Goal: Use online tool/utility

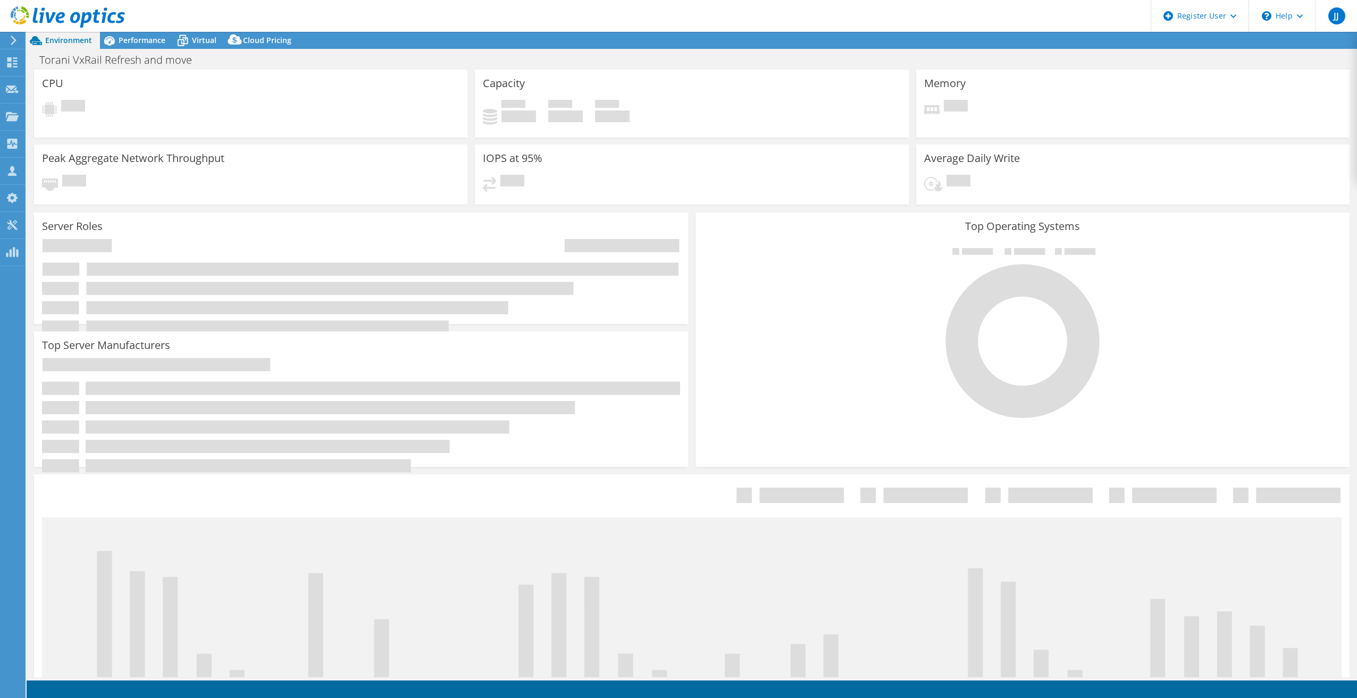
select select "USWest"
select select "USD"
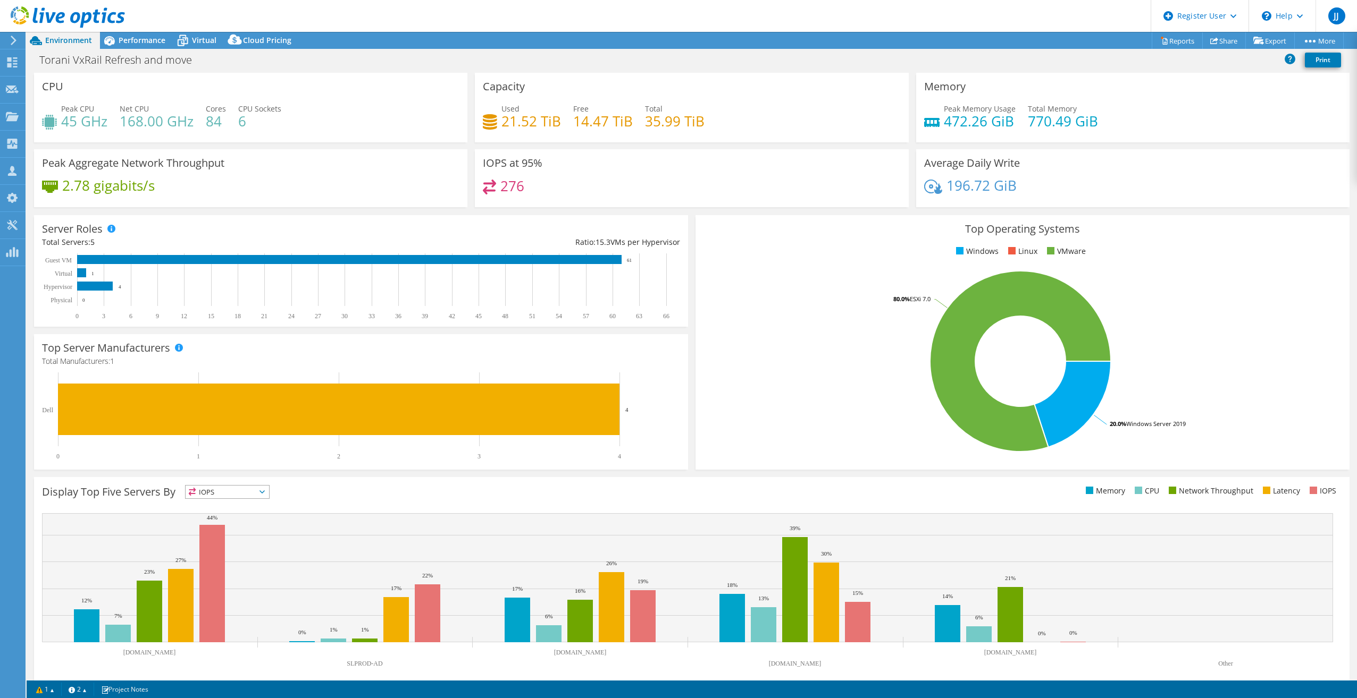
click at [313, 121] on div "Peak CPU 45 GHz Net CPU 168.00 GHz Cores 84 CPU Sockets 6" at bounding box center [250, 120] width 417 height 35
click at [1269, 345] on rect at bounding box center [1020, 361] width 634 height 186
click at [314, 139] on div "CPU Peak CPU 45 GHz Net CPU 168.00 GHz Cores 84 CPU Sockets 6" at bounding box center [250, 108] width 433 height 70
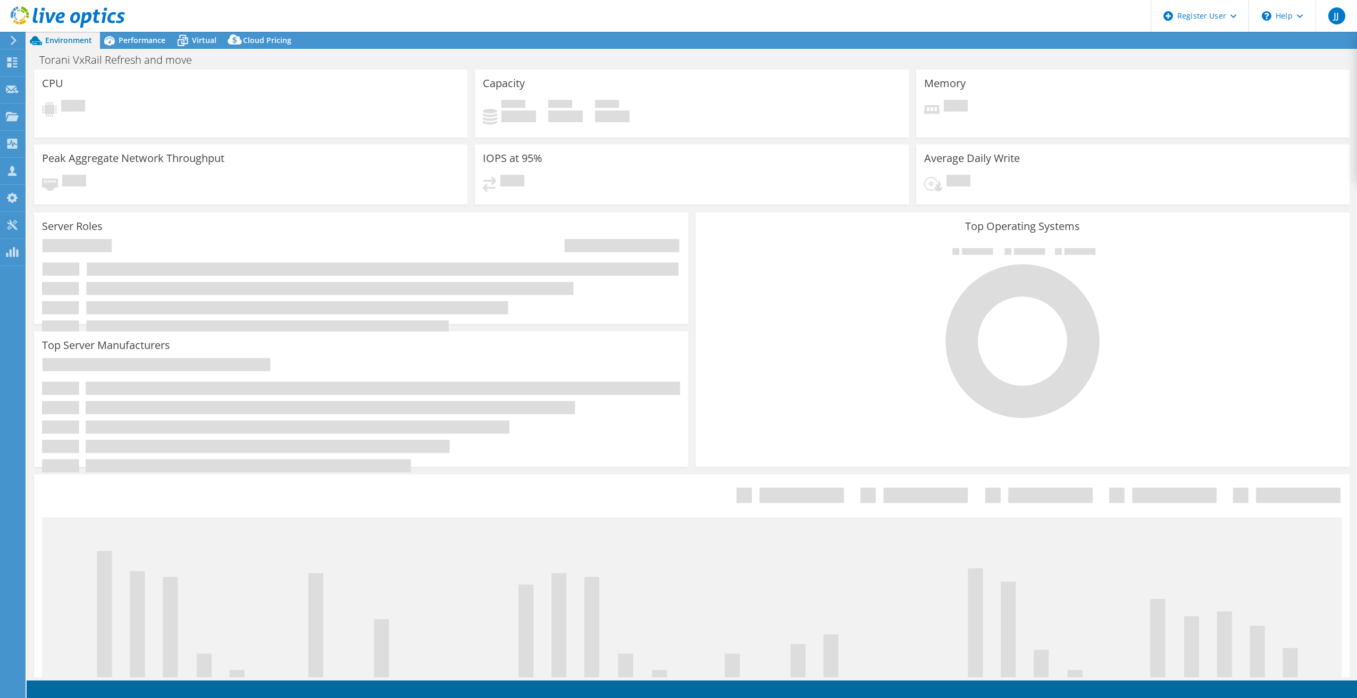
select select "USD"
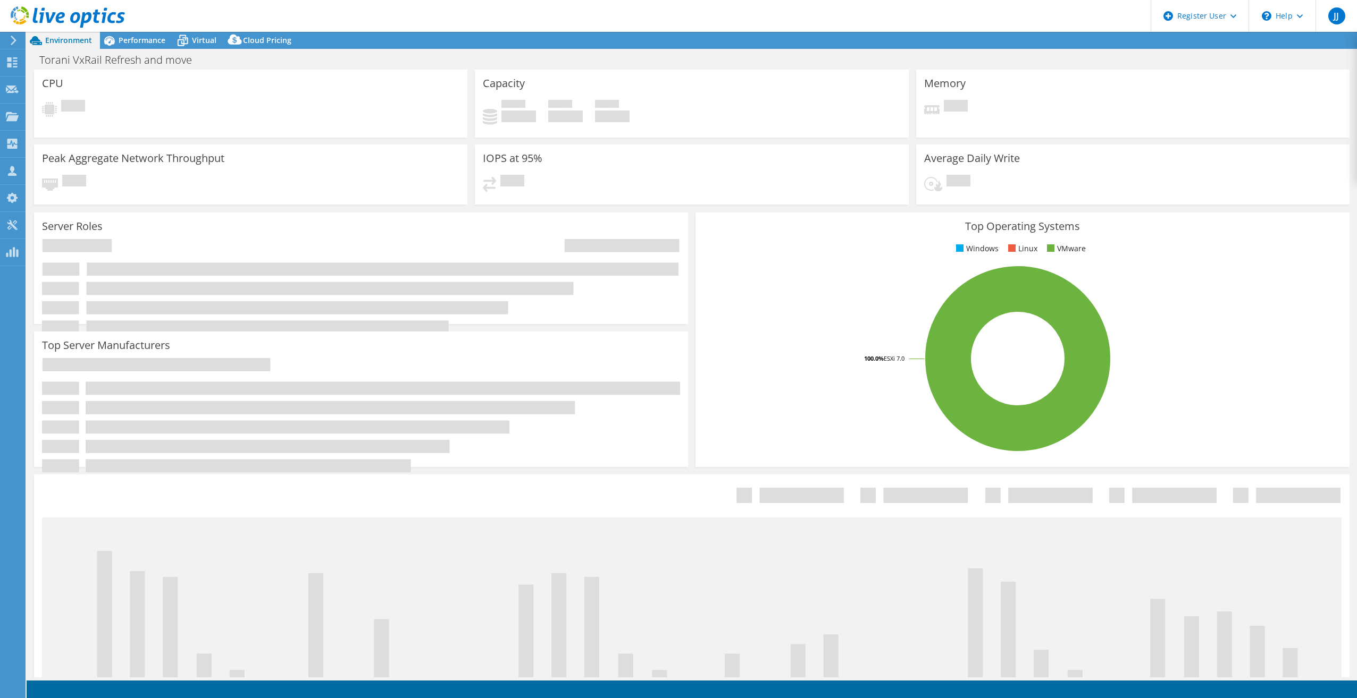
select select "USWest"
